Goal: Task Accomplishment & Management: Manage account settings

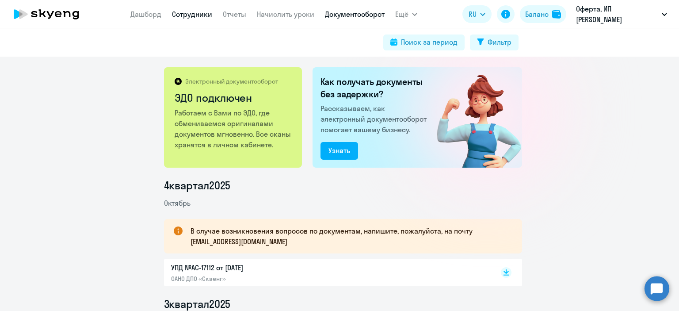
click at [184, 15] on link "Сотрудники" at bounding box center [192, 14] width 40 height 9
select select "30"
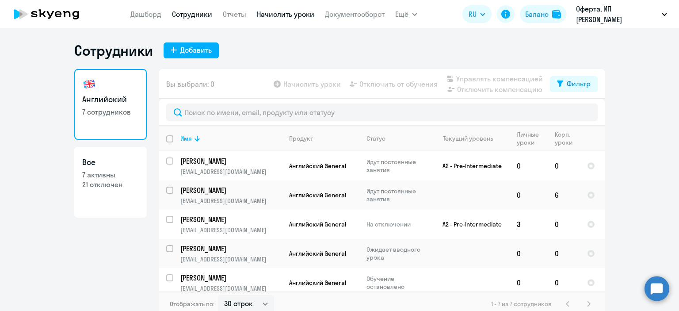
click at [283, 18] on link "Начислить уроки" at bounding box center [285, 14] width 57 height 9
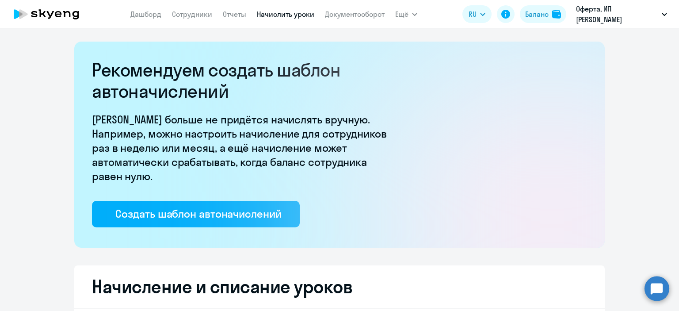
select select "10"
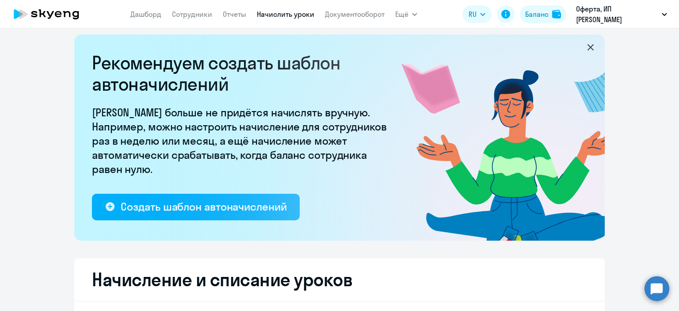
scroll to position [7, 0]
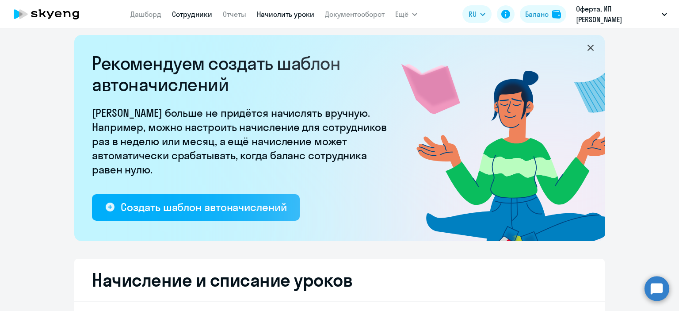
click at [201, 15] on link "Сотрудники" at bounding box center [192, 14] width 40 height 9
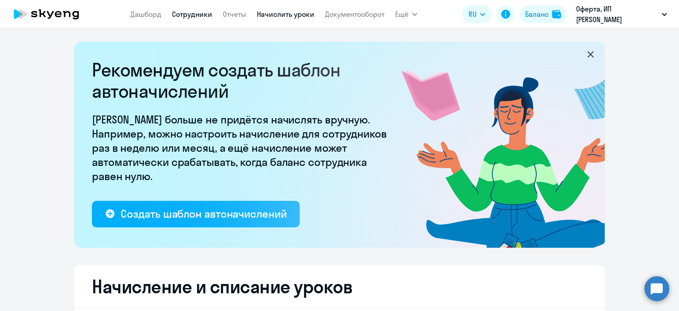
select select "30"
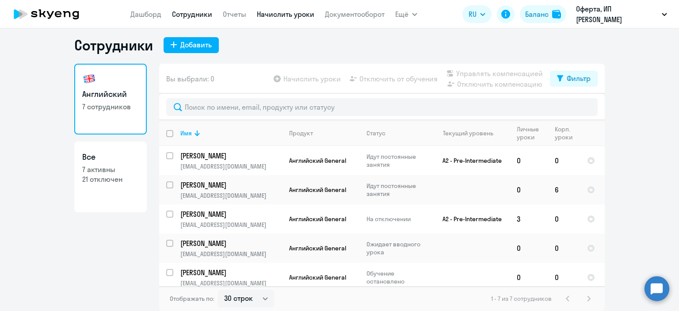
click at [281, 14] on link "Начислить уроки" at bounding box center [285, 14] width 57 height 9
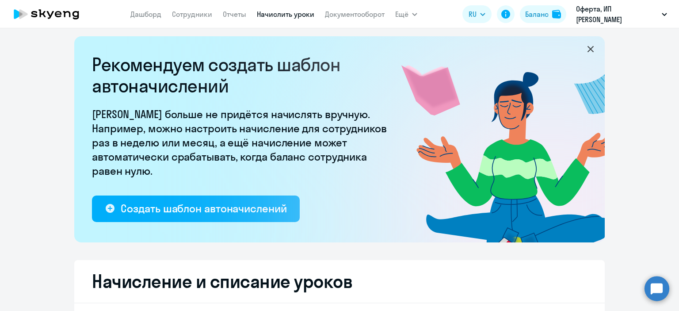
select select "10"
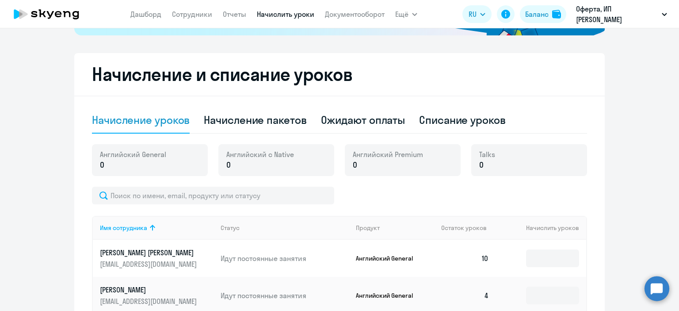
scroll to position [213, 0]
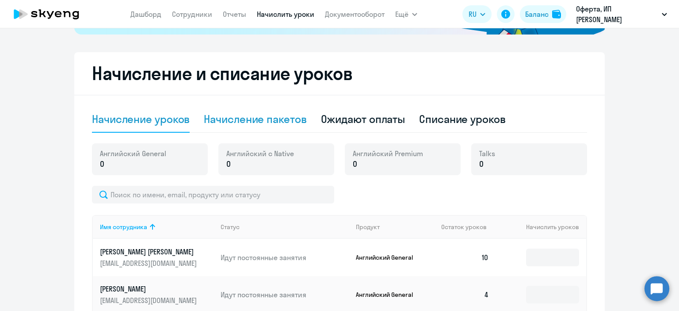
click at [267, 116] on div "Начисление пакетов" at bounding box center [255, 119] width 102 height 14
select select "10"
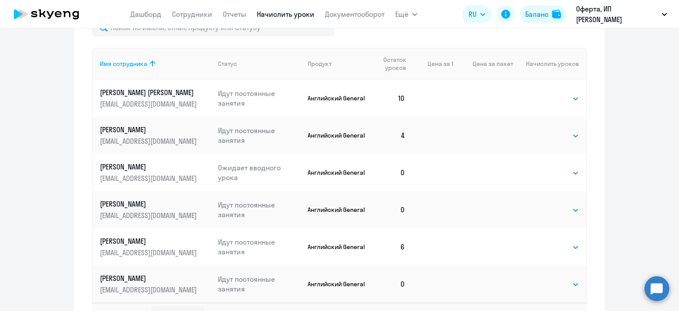
scroll to position [409, 0]
click at [546, 208] on select "Выбрать 4 8 16 32 64 96 128" at bounding box center [560, 209] width 36 height 11
select select "8"
click at [542, 204] on select "Выбрать 4 8 16 32 64 96 128" at bounding box center [560, 209] width 36 height 11
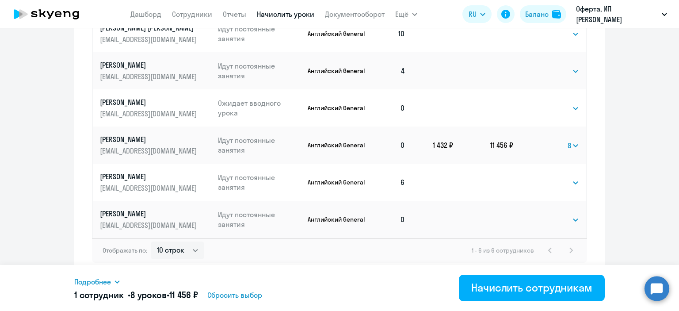
scroll to position [472, 0]
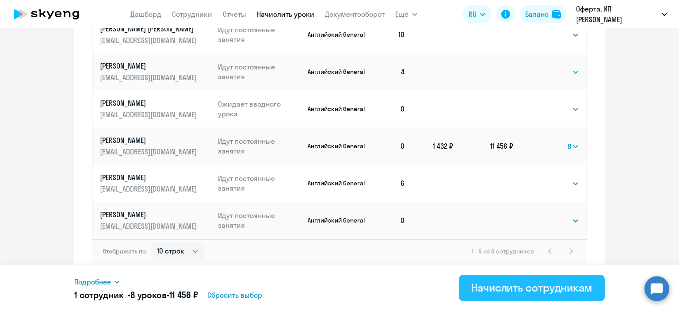
click at [546, 289] on div "Начислить сотрудникам" at bounding box center [531, 287] width 121 height 14
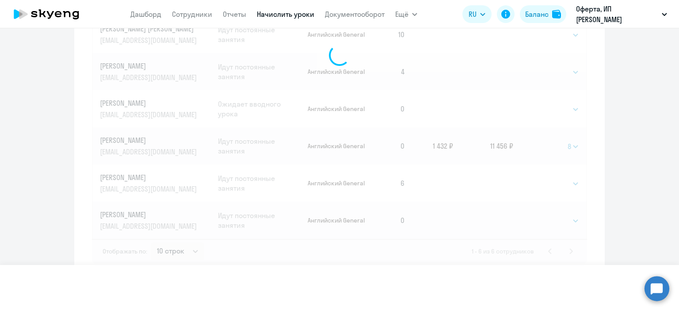
select select
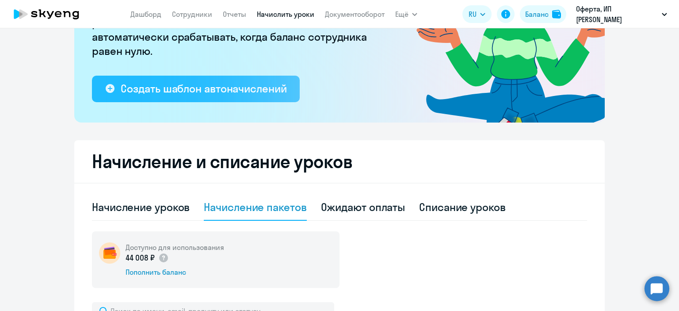
scroll to position [0, 0]
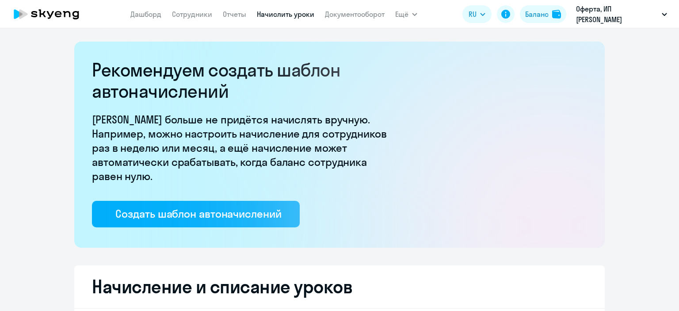
select select "10"
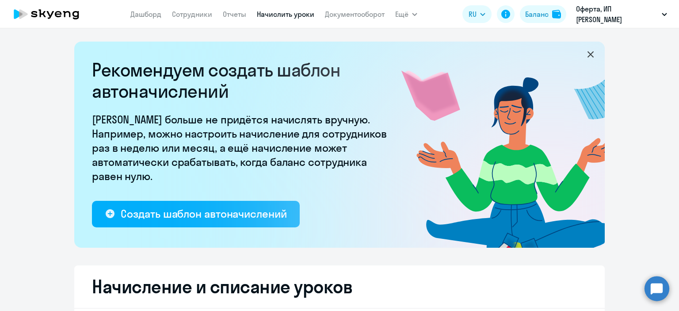
click at [194, 19] on nav "[PERSON_NAME] Отчеты Начислить уроки Документооборот" at bounding box center [257, 14] width 254 height 18
click at [193, 15] on link "Сотрудники" at bounding box center [192, 14] width 40 height 9
select select "30"
